Goal: Navigation & Orientation: Find specific page/section

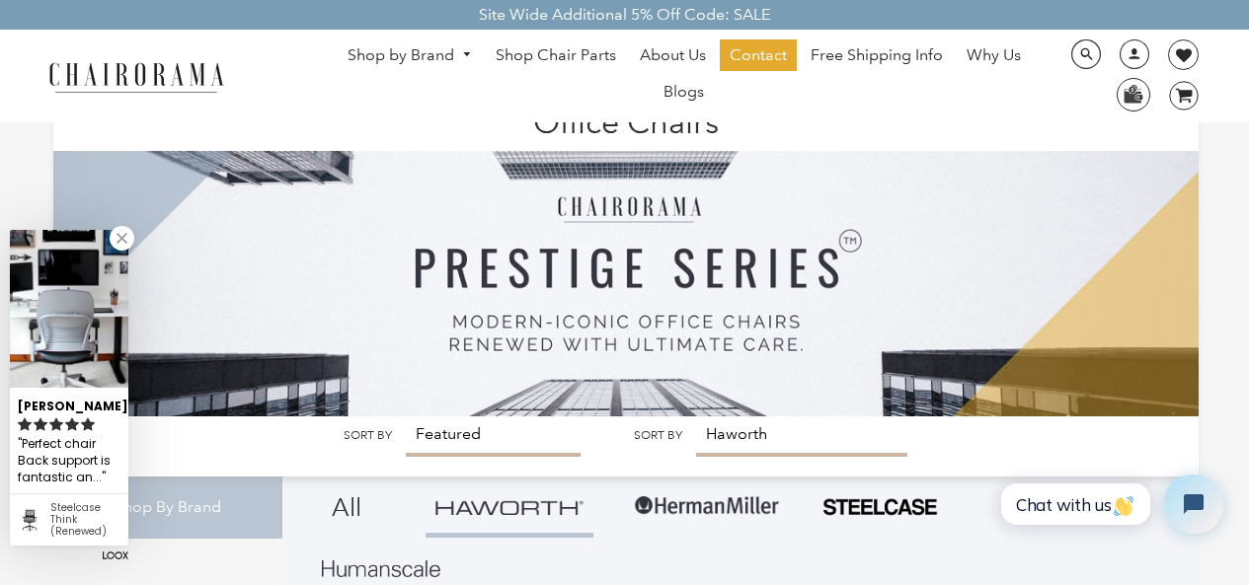
click at [433, 417] on img at bounding box center [626, 258] width 1146 height 318
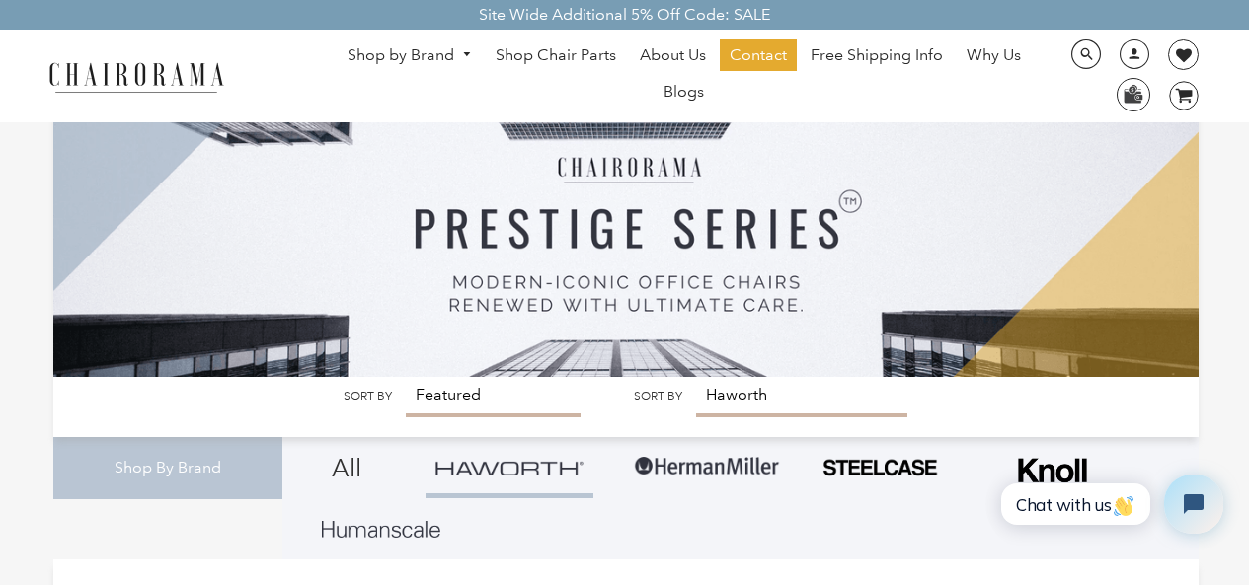
scroll to position [79, 0]
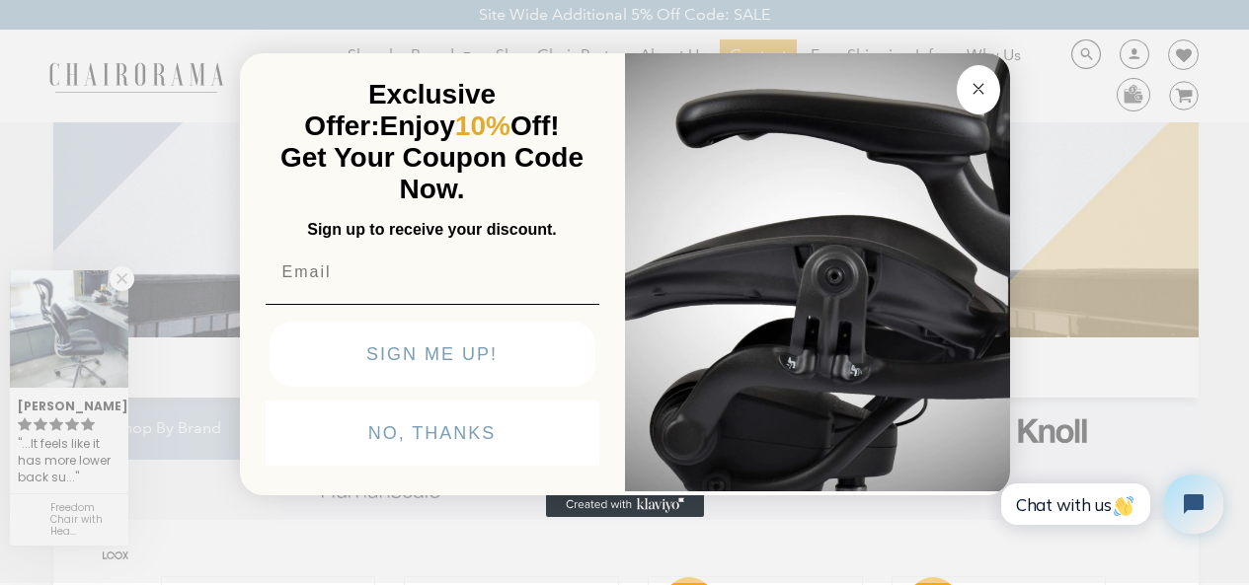
click input "Submit" at bounding box center [0, 0] width 0 height 0
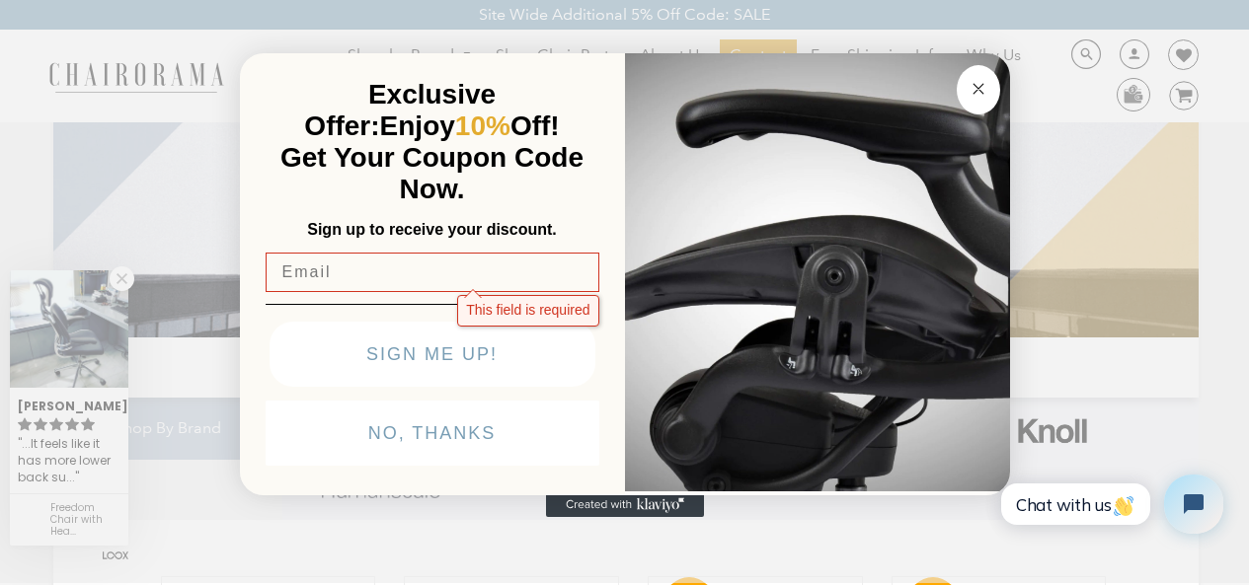
click input "Submit" at bounding box center [0, 0] width 0 height 0
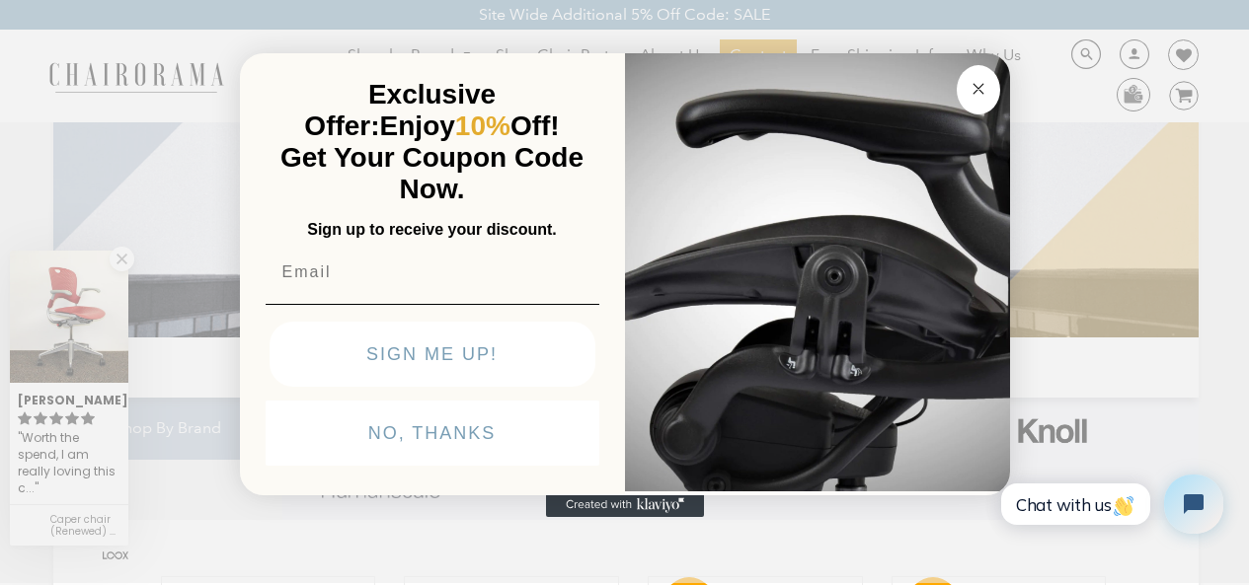
click at [956, 65] on button "Close dialog" at bounding box center [977, 89] width 43 height 49
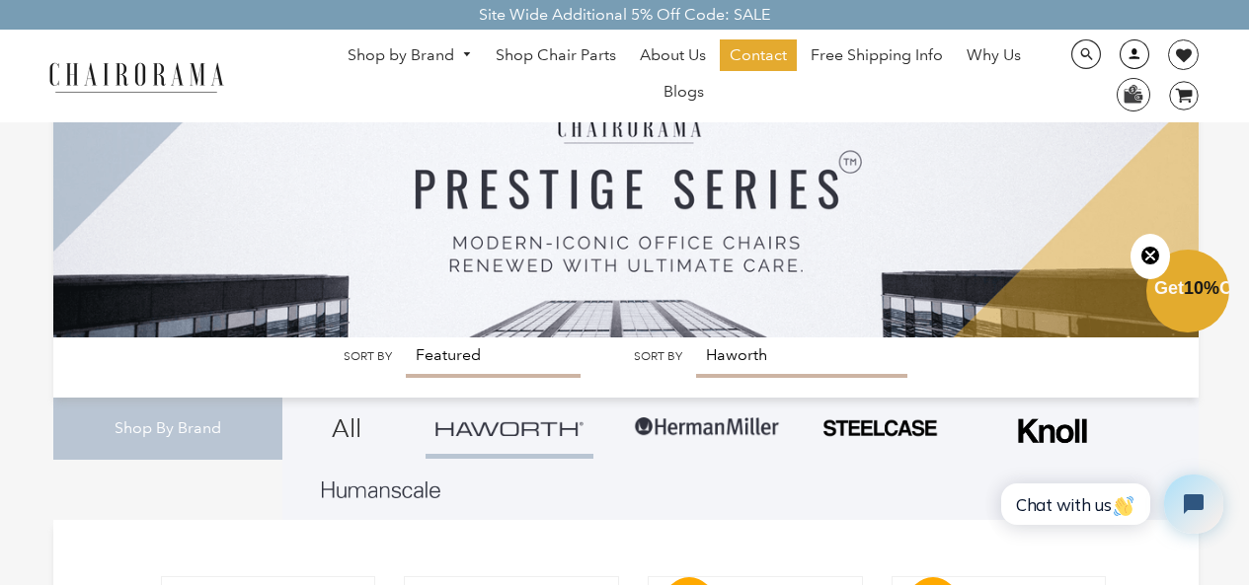
click at [1115, 53] on link at bounding box center [1128, 61] width 48 height 19
